Goal: Find contact information: Find contact information

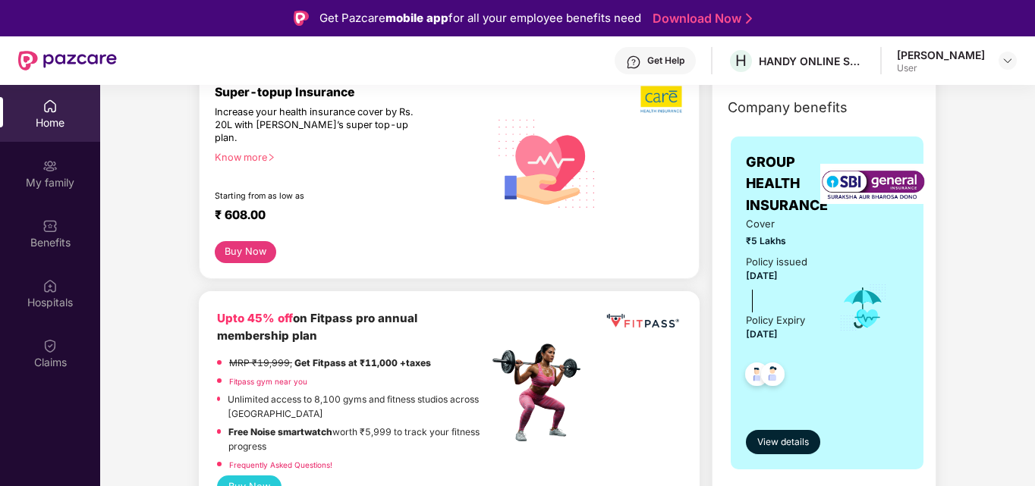
scroll to position [228, 0]
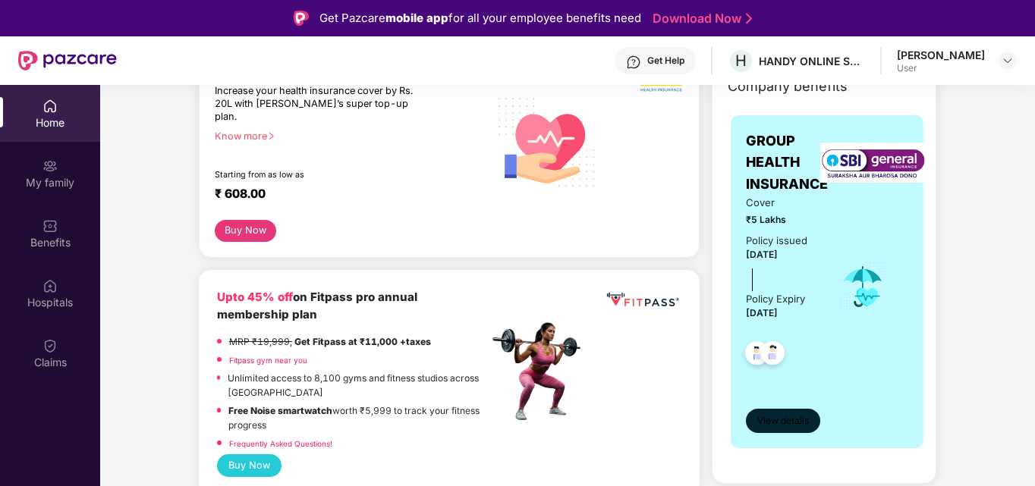
click at [789, 425] on span "View details" at bounding box center [783, 421] width 52 height 14
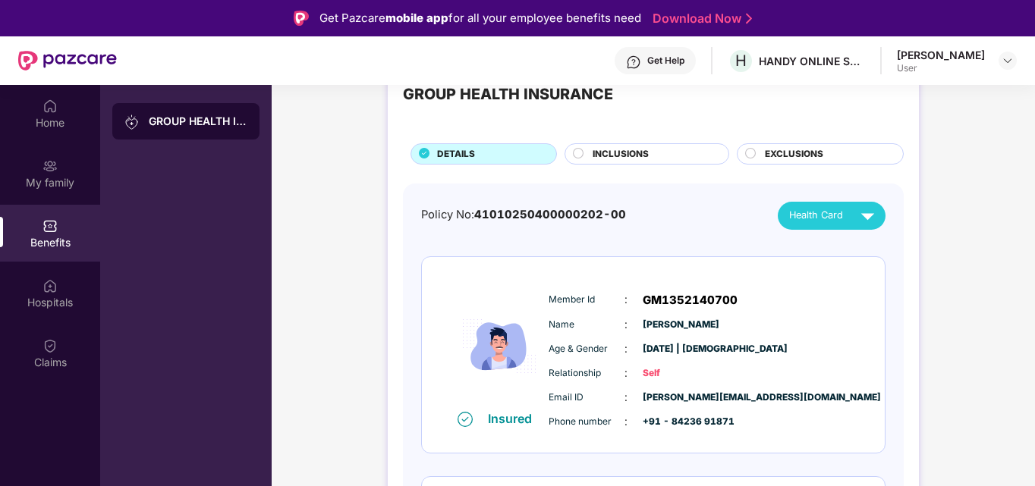
scroll to position [0, 0]
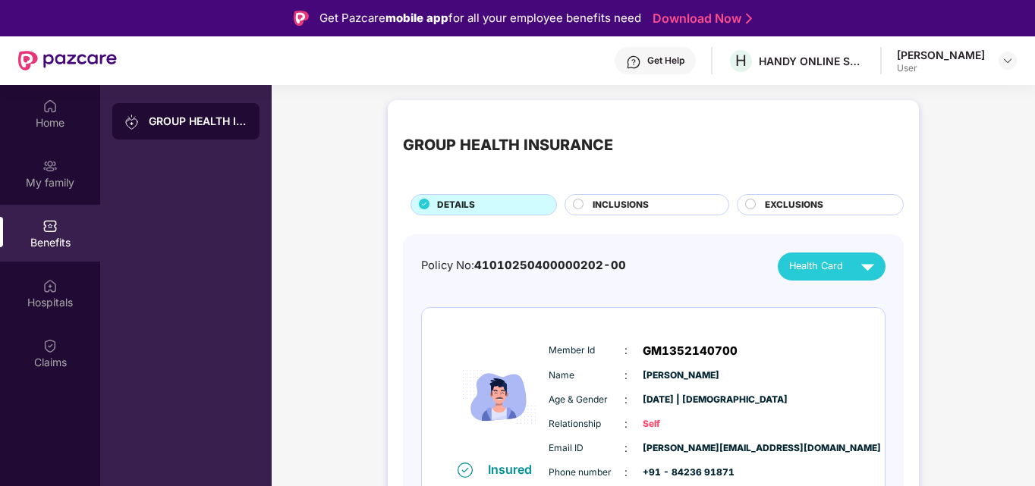
click at [824, 260] on span "Health Card" at bounding box center [816, 266] width 54 height 15
click at [823, 334] on div "[PERSON_NAME]" at bounding box center [834, 331] width 99 height 17
click at [494, 259] on span "41010250400000202-00" at bounding box center [550, 266] width 152 height 14
click at [557, 261] on span "41010250400000202-00" at bounding box center [550, 266] width 152 height 14
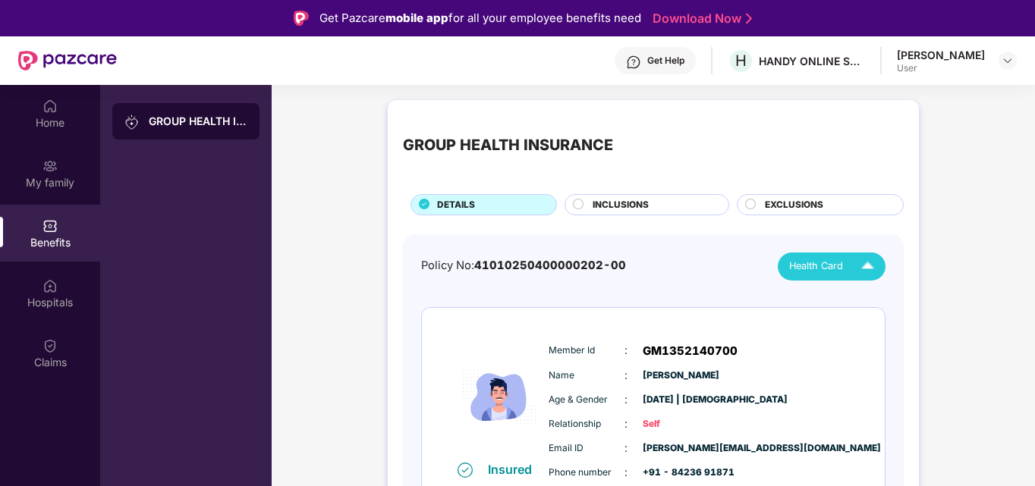
click at [557, 261] on span "41010250400000202-00" at bounding box center [550, 266] width 152 height 14
click at [556, 262] on span "41010250400000202-00" at bounding box center [550, 266] width 152 height 14
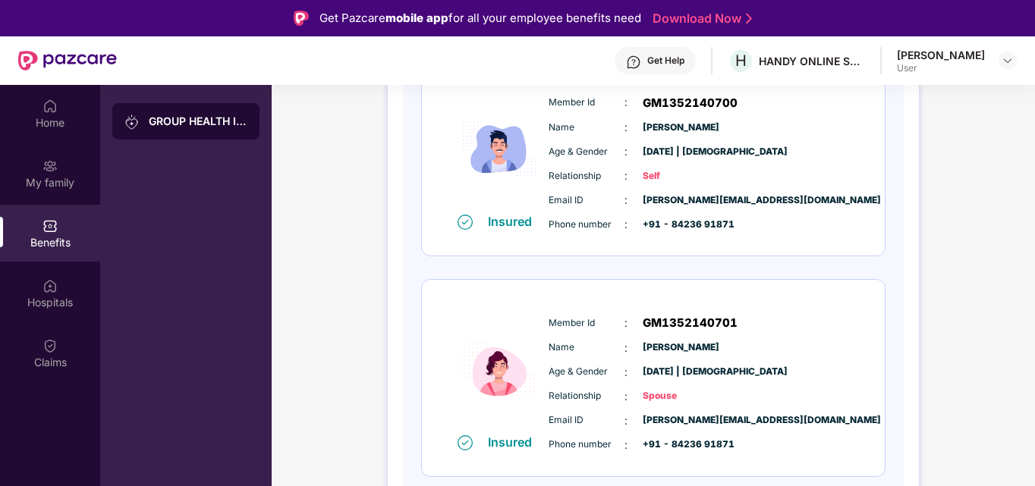
scroll to position [20, 0]
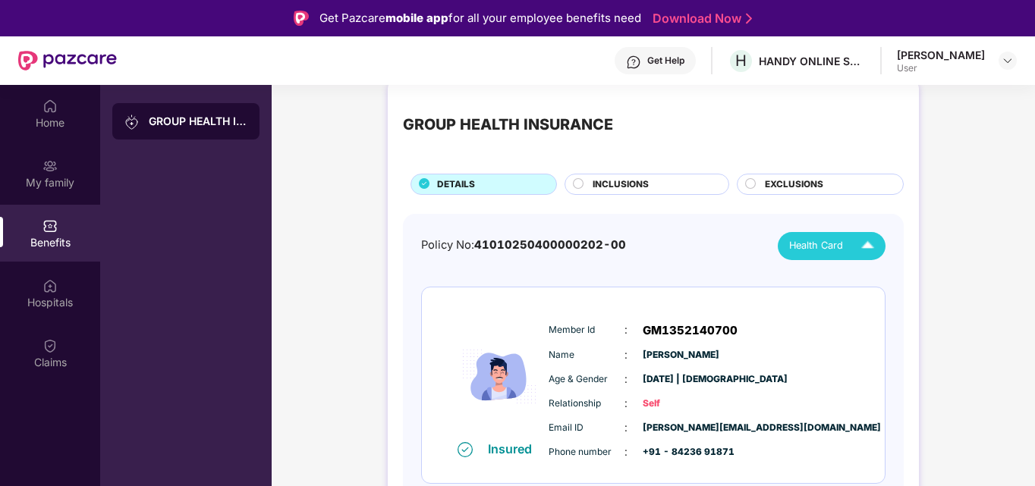
click at [614, 272] on div "Policy No: 41010250400000202-00 Health Card Insured Member Id : GM1352140700 Na…" at bounding box center [653, 479] width 464 height 495
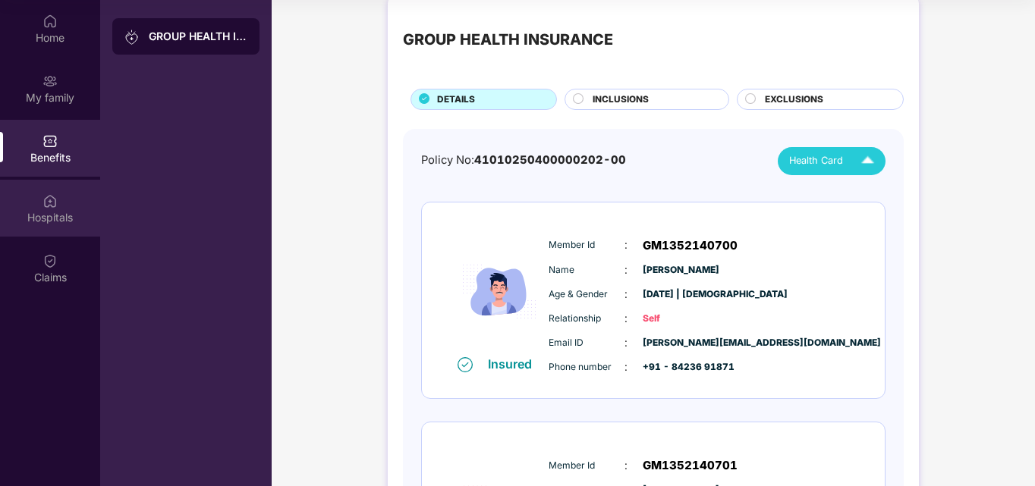
click at [49, 216] on div "Hospitals" at bounding box center [50, 217] width 100 height 15
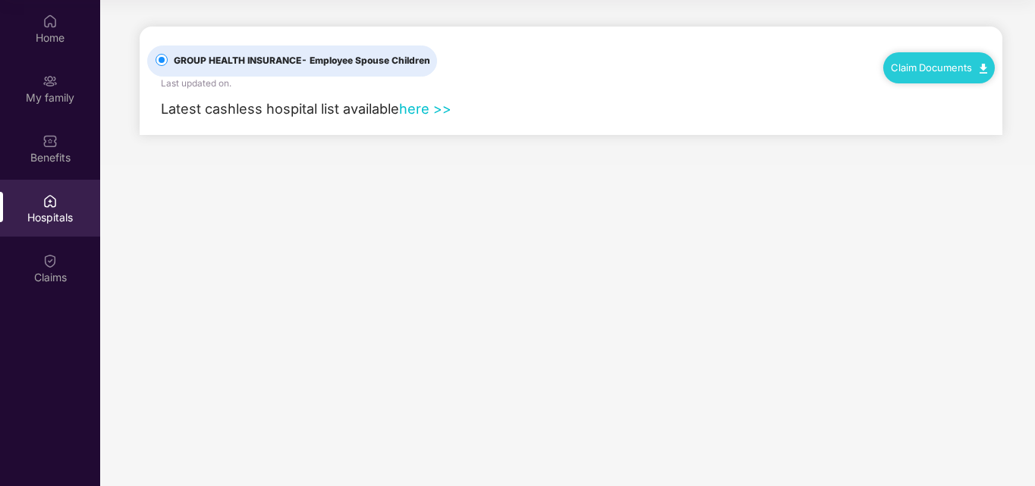
scroll to position [0, 0]
click at [51, 268] on img at bounding box center [49, 260] width 15 height 15
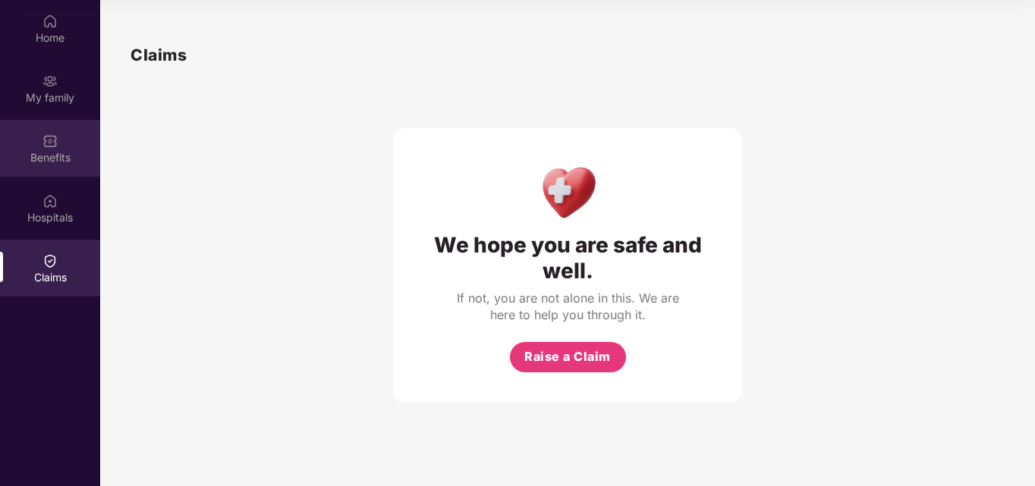
click at [51, 145] on img at bounding box center [49, 140] width 15 height 15
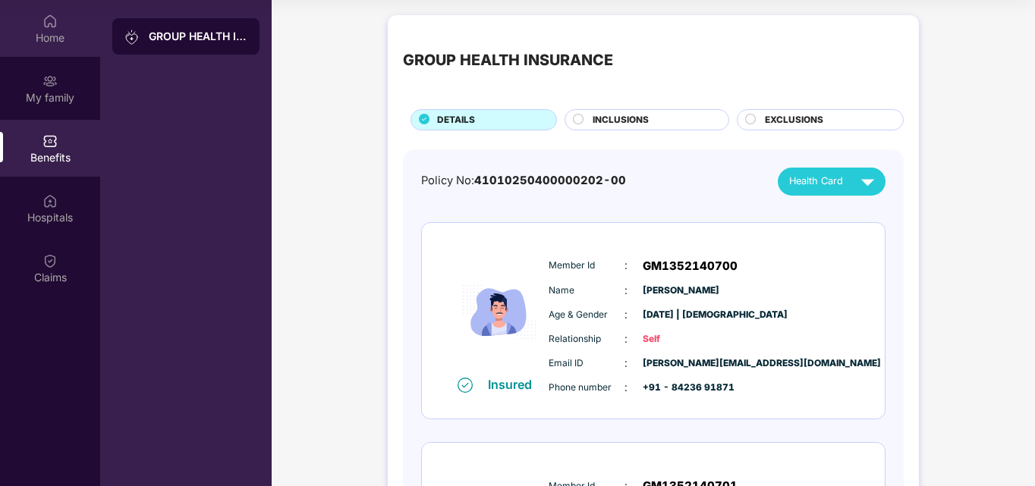
click at [40, 30] on div "Home" at bounding box center [50, 37] width 100 height 15
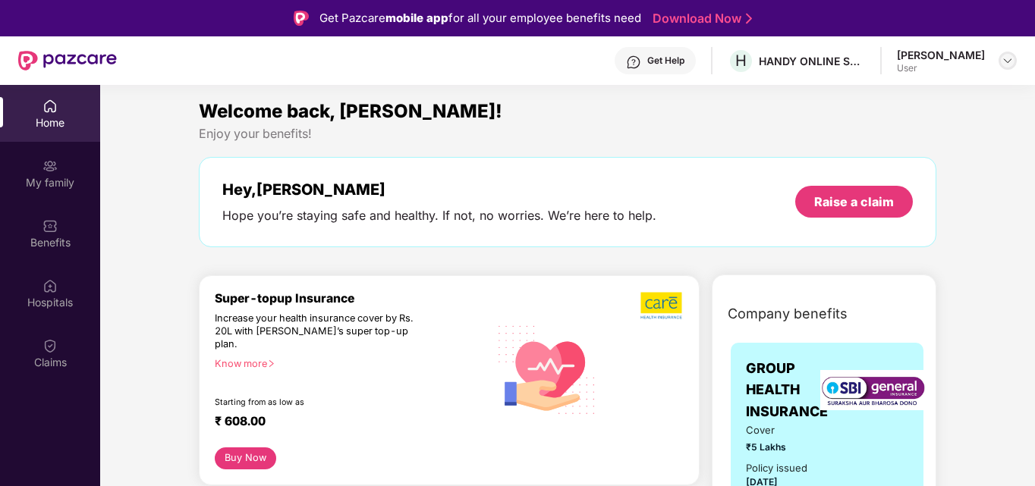
click at [1012, 64] on img at bounding box center [1007, 61] width 12 height 12
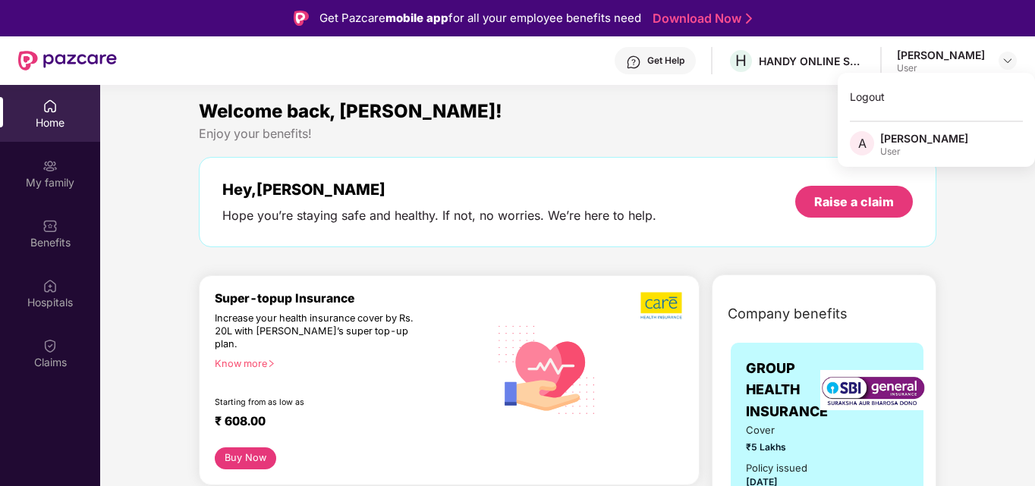
click at [668, 58] on div "Get Help" at bounding box center [665, 61] width 37 height 12
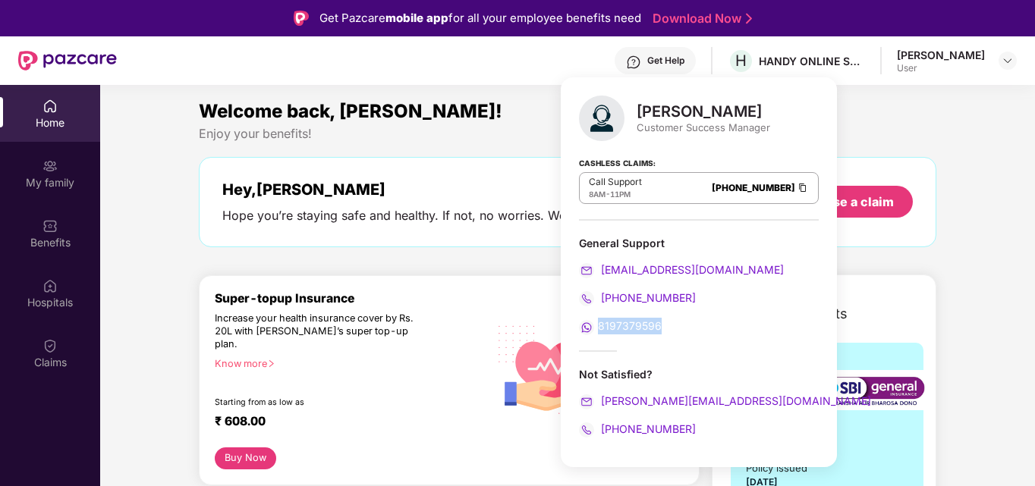
drag, startPoint x: 673, startPoint y: 325, endPoint x: 598, endPoint y: 334, distance: 74.8
click at [598, 334] on div "8197379596" at bounding box center [699, 326] width 240 height 17
copy span "8197379596"
click at [42, 309] on div "Hospitals" at bounding box center [50, 302] width 100 height 15
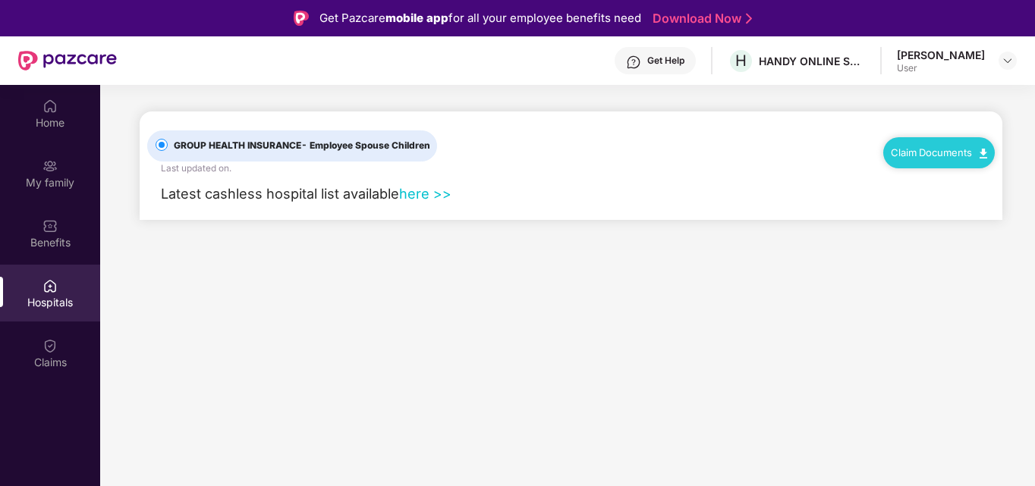
click at [423, 189] on link "here >>" at bounding box center [425, 193] width 52 height 17
